Goal: Task Accomplishment & Management: Use online tool/utility

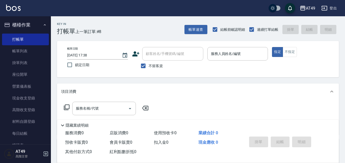
scroll to position [130, 0]
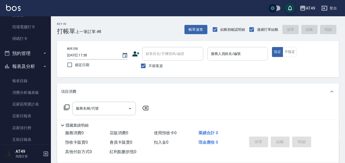
click at [243, 56] on input "服務人員姓名/編號" at bounding box center [238, 53] width 56 height 9
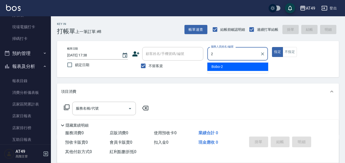
type input "Bobo-2"
type button "true"
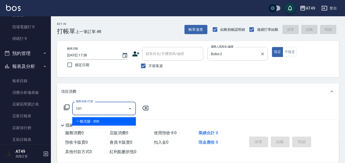
type input "一般洗髮(101)"
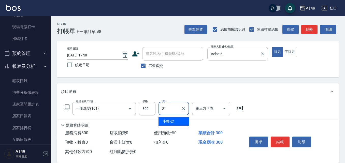
type input "小樂-21"
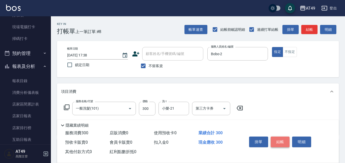
click at [277, 142] on button "結帳" at bounding box center [280, 142] width 19 height 11
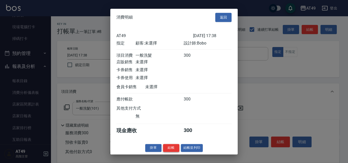
click at [177, 152] on button "結帳" at bounding box center [171, 148] width 16 height 8
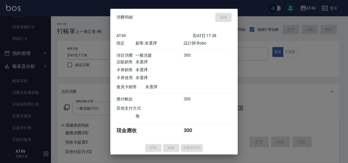
type input "[DATE] 20:54"
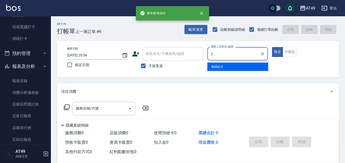
type input "Bobo-2"
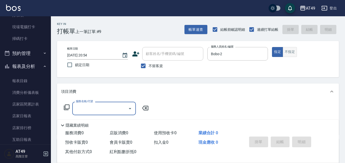
click at [287, 49] on button "不指定" at bounding box center [290, 52] width 14 height 10
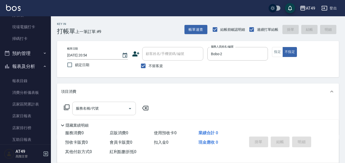
click at [96, 103] on div "服務名稱/代號" at bounding box center [104, 108] width 64 height 13
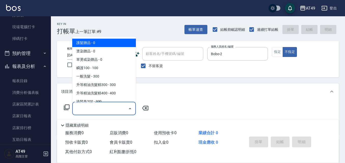
click at [91, 110] on input "服務名稱/代號" at bounding box center [100, 108] width 51 height 9
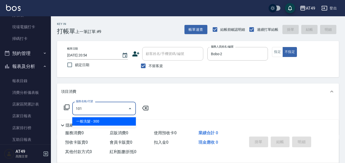
type input "一般洗髮(101)"
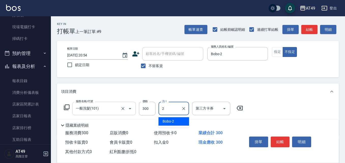
type input "Bobo-2"
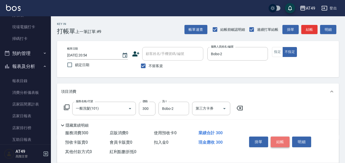
click at [288, 140] on button "結帳" at bounding box center [280, 142] width 19 height 11
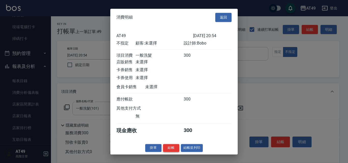
click at [170, 152] on button "結帳" at bounding box center [171, 148] width 16 height 8
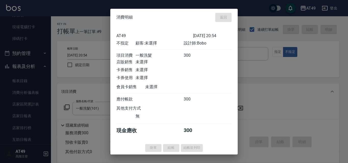
type input "[DATE] 20:55"
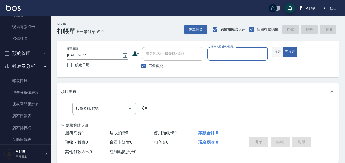
click at [273, 50] on button "指定" at bounding box center [277, 52] width 11 height 10
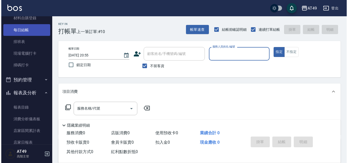
scroll to position [105, 0]
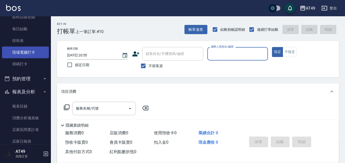
click at [31, 48] on link "現場電腦打卡" at bounding box center [25, 53] width 47 height 12
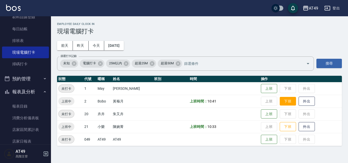
click at [288, 102] on button "下班" at bounding box center [287, 101] width 16 height 9
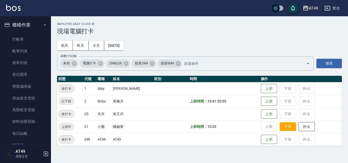
click at [287, 127] on button "下班" at bounding box center [287, 126] width 16 height 9
